Goal: Information Seeking & Learning: Learn about a topic

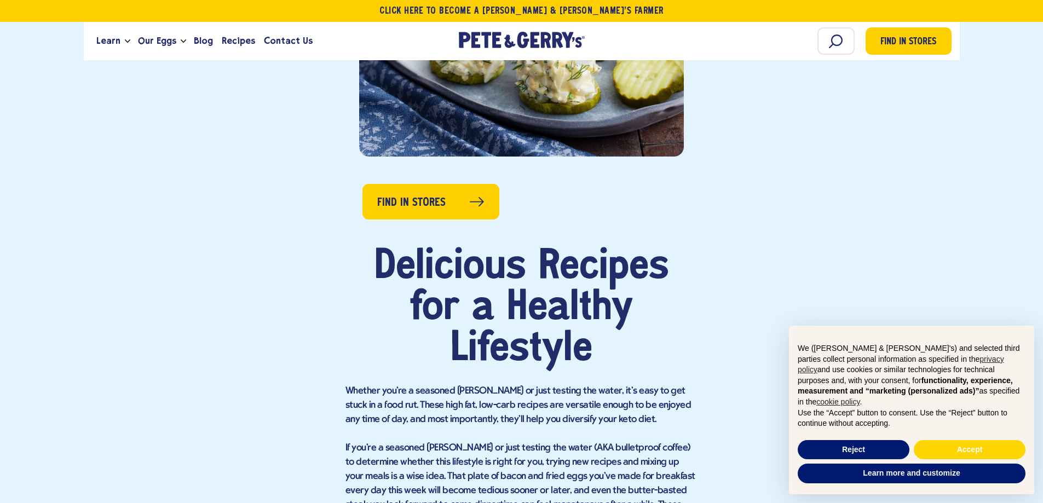
scroll to position [438, 0]
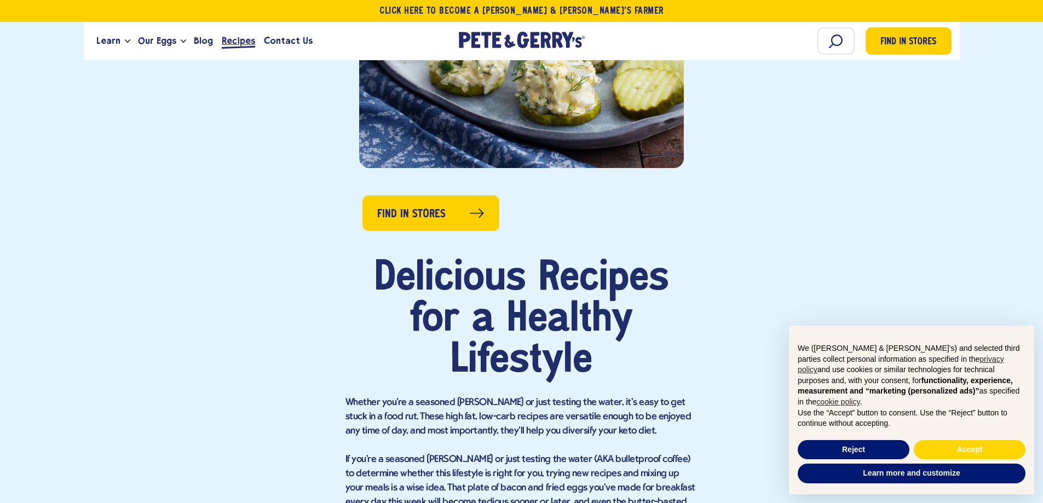
click at [249, 42] on span "Recipes" at bounding box center [238, 41] width 33 height 14
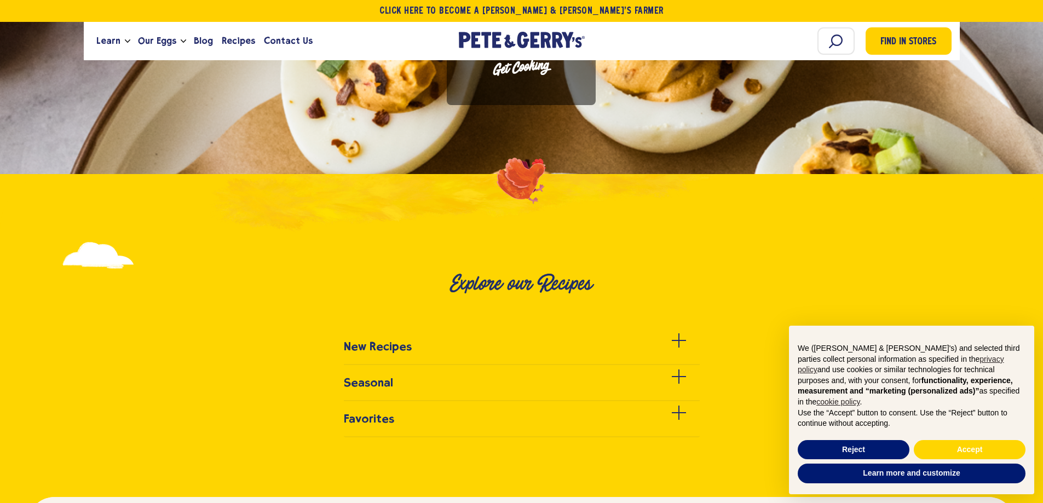
scroll to position [329, 0]
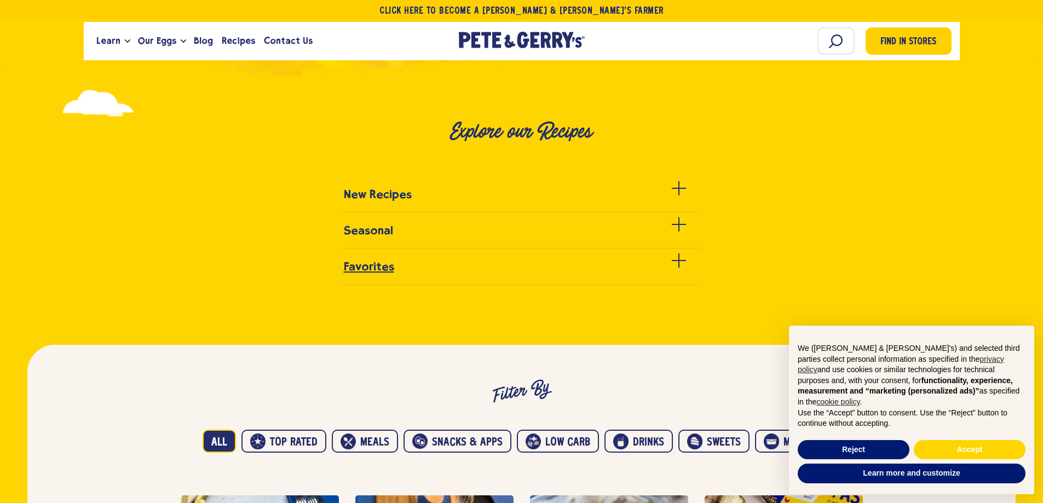
click at [523, 268] on link "Favorites" at bounding box center [522, 272] width 356 height 25
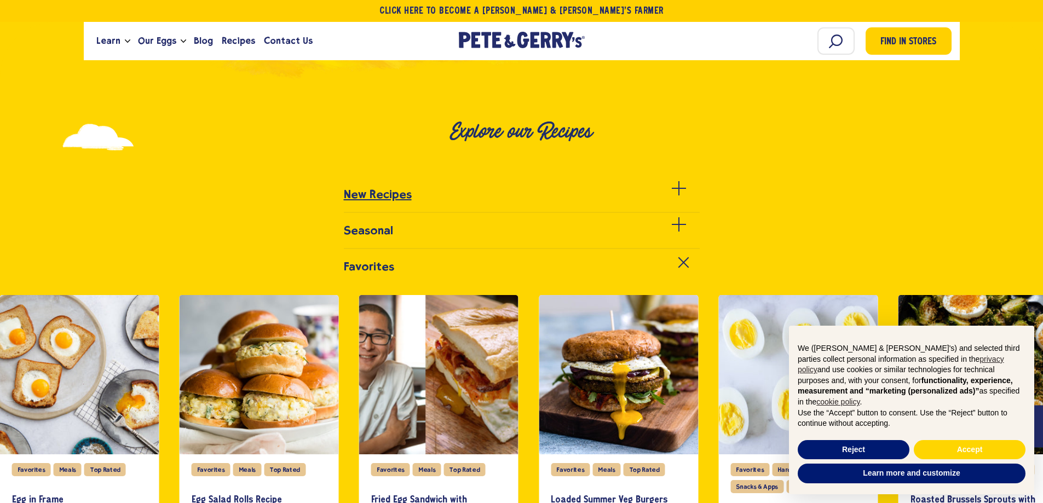
click at [589, 200] on link "New Recipes" at bounding box center [522, 200] width 356 height 25
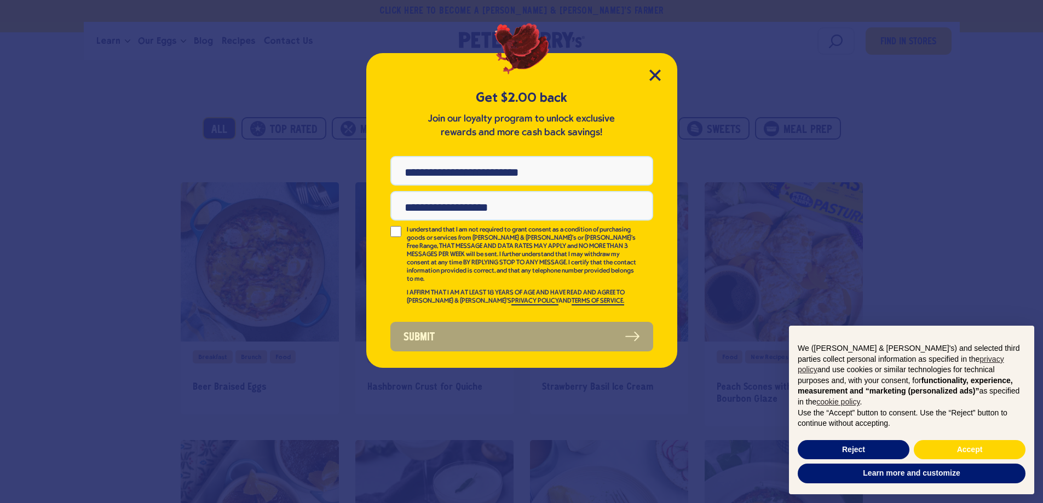
scroll to position [0, 0]
click at [651, 78] on icon "Close Modal" at bounding box center [655, 75] width 10 height 10
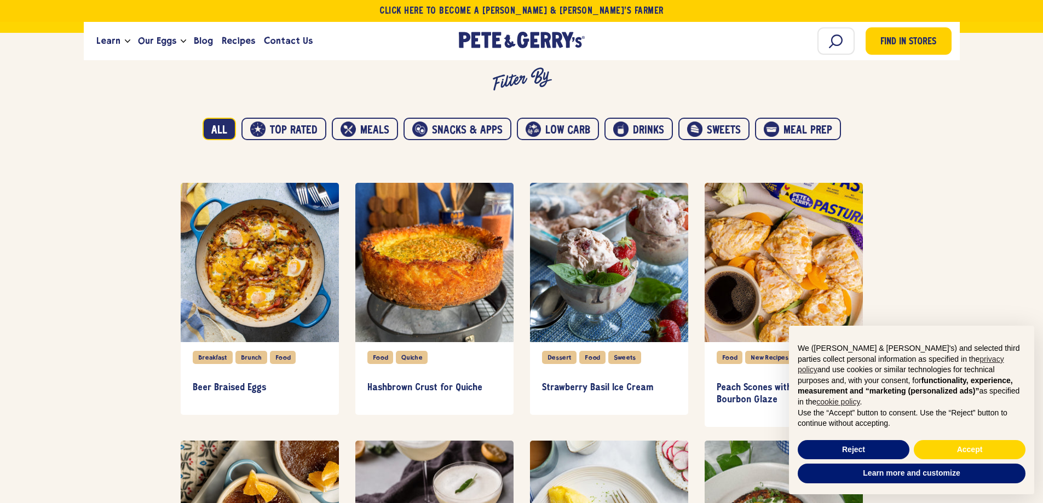
scroll to position [986, 0]
click at [568, 125] on button "Low carb" at bounding box center [558, 128] width 82 height 23
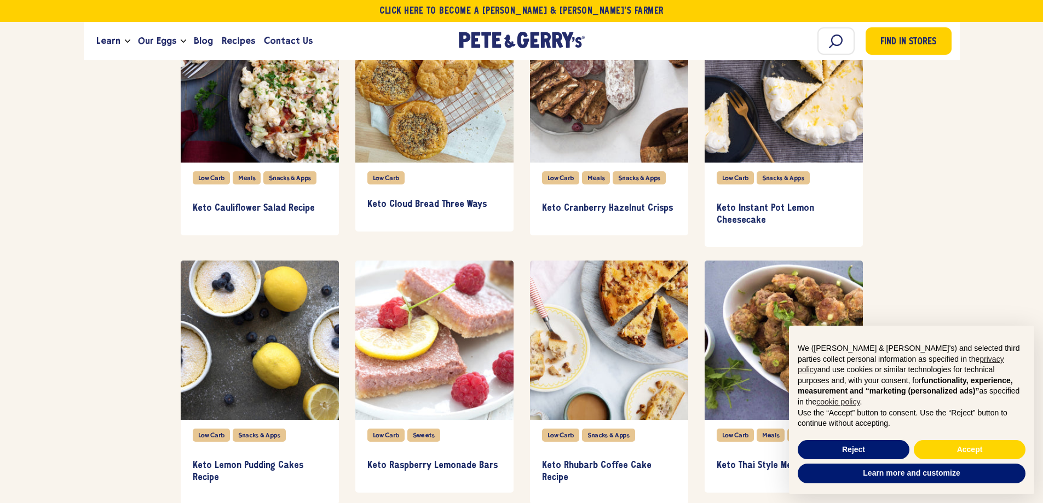
scroll to position [3231, 0]
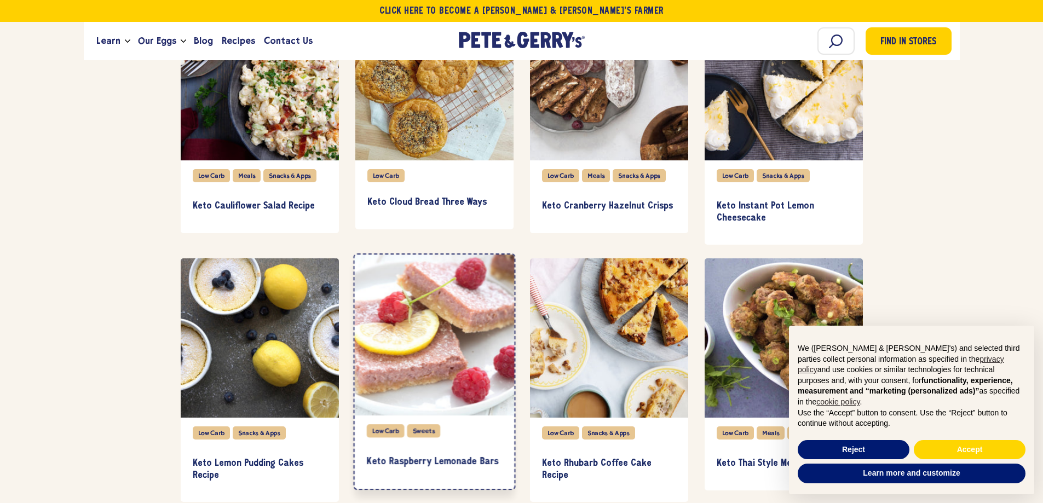
click at [454, 319] on div "item" at bounding box center [434, 335] width 160 height 161
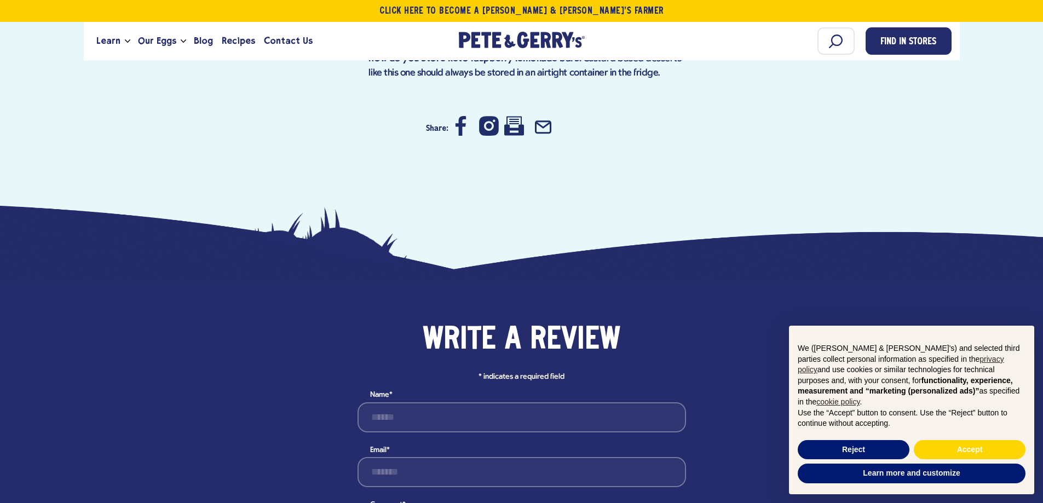
scroll to position [1424, 0]
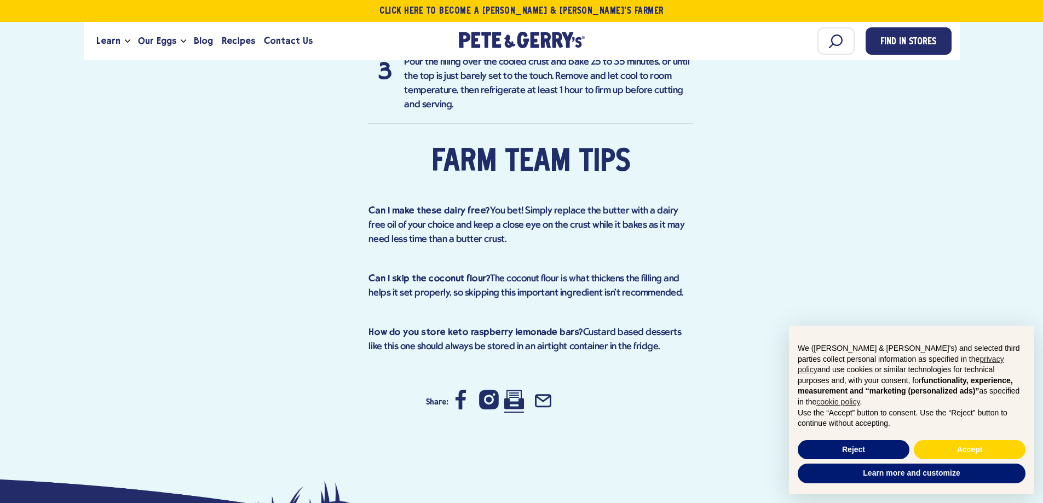
click at [513, 390] on icon at bounding box center [514, 400] width 20 height 20
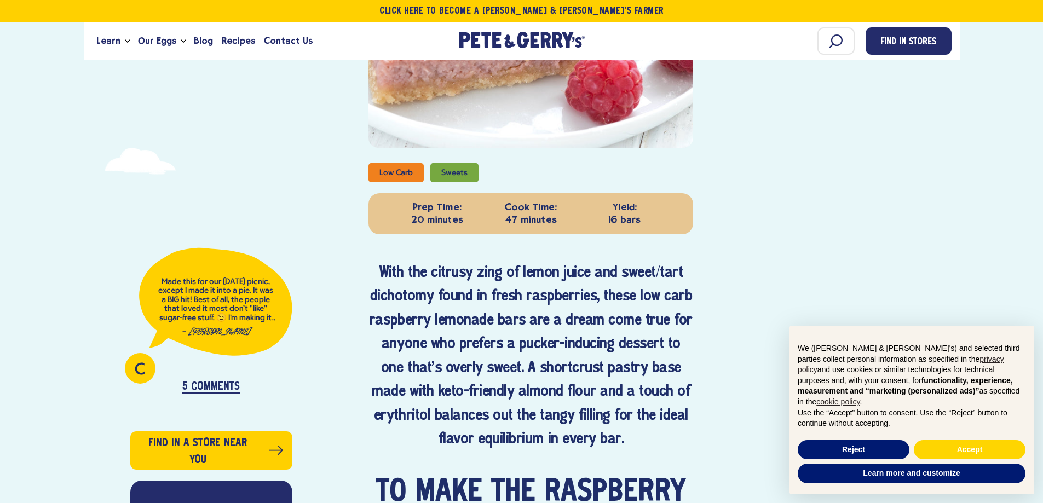
scroll to position [493, 0]
